Goal: Find contact information

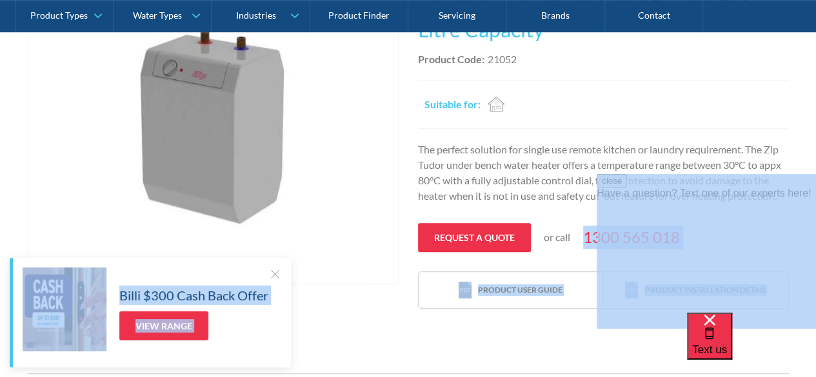
drag, startPoint x: 1179, startPoint y: 408, endPoint x: 672, endPoint y: 226, distance: 539.2
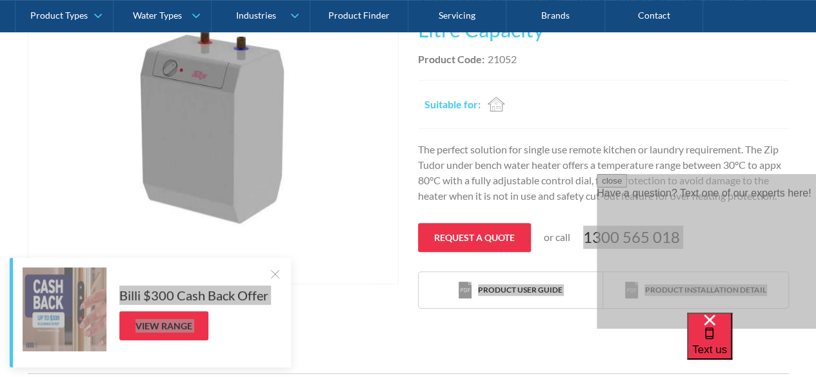
click at [627, 188] on button "close" at bounding box center [611, 181] width 30 height 14
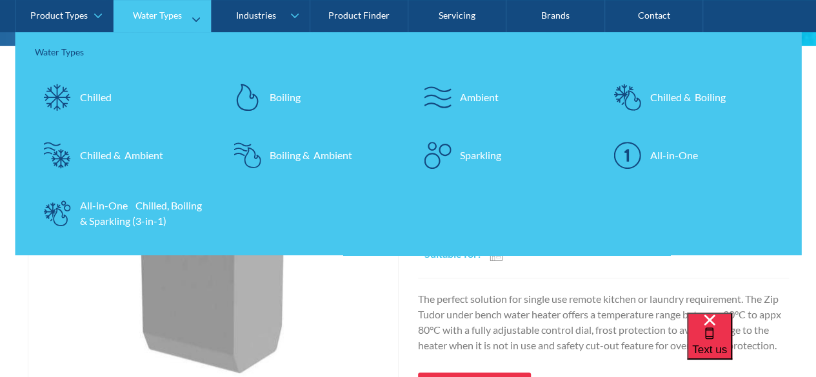
scroll to position [258, 0]
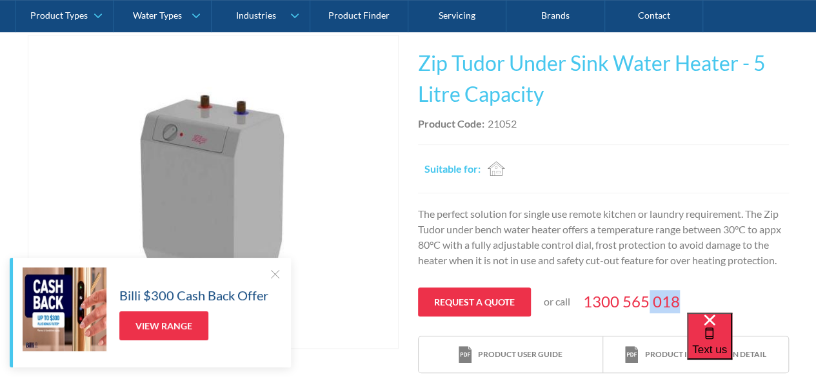
click at [729, 291] on div "Request a quote or call [PHONE_NUMBER]" at bounding box center [603, 302] width 371 height 29
drag, startPoint x: 583, startPoint y: 302, endPoint x: 677, endPoint y: 302, distance: 94.1
click at [677, 302] on div "Request a quote or call [PHONE_NUMBER]" at bounding box center [603, 302] width 371 height 29
copy link "1300 565 018"
